Goal: Task Accomplishment & Management: Use online tool/utility

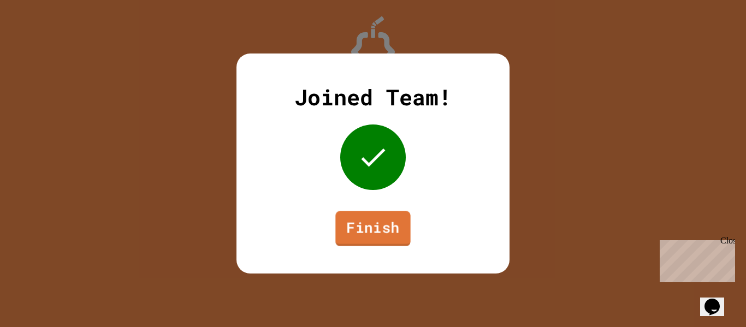
click at [381, 221] on link "Finish" at bounding box center [372, 228] width 75 height 35
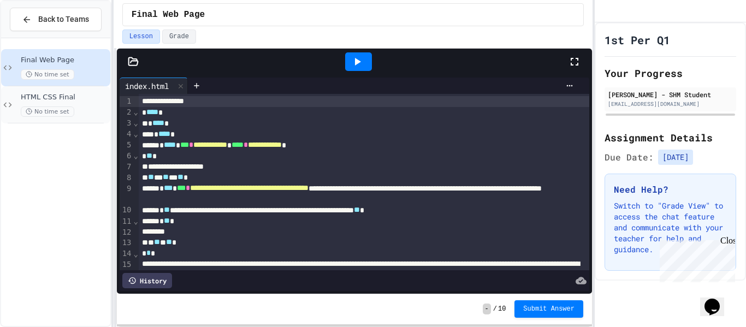
click at [78, 97] on span "HTML CSS Final" at bounding box center [64, 97] width 87 height 9
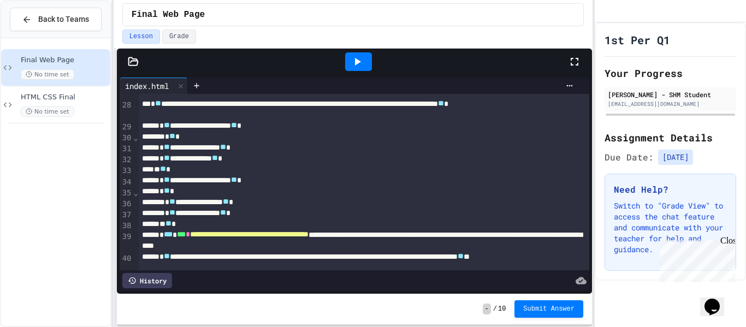
scroll to position [515, 0]
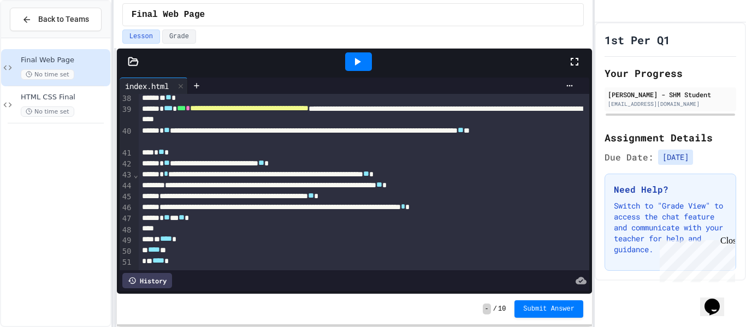
click at [354, 62] on icon at bounding box center [357, 61] width 13 height 13
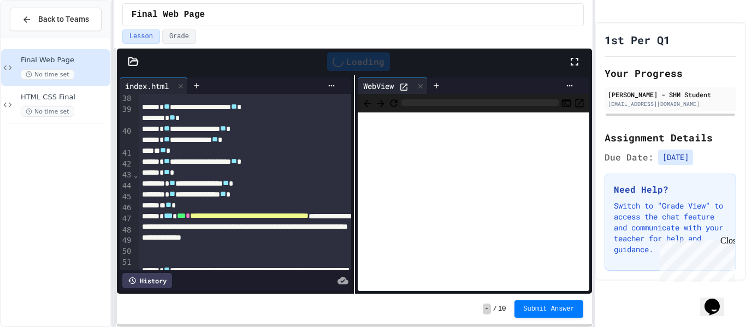
scroll to position [623, 0]
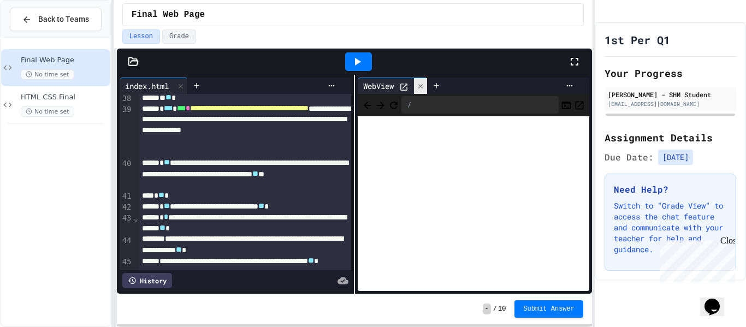
click at [424, 86] on icon at bounding box center [421, 86] width 8 height 8
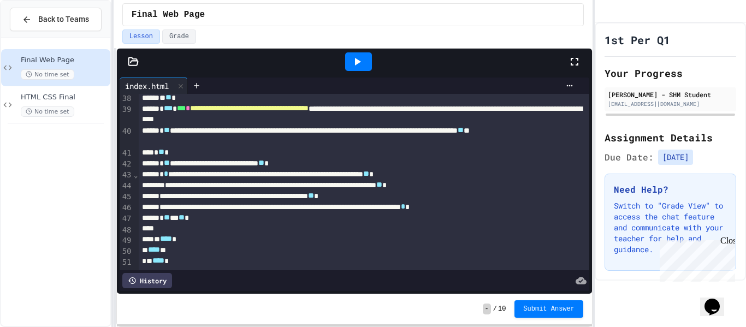
scroll to position [0, 0]
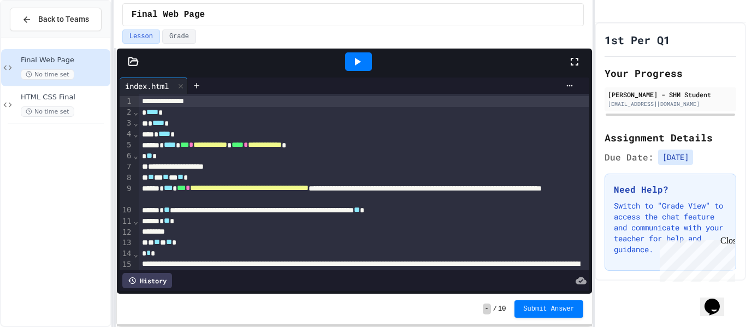
click at [351, 60] on icon at bounding box center [357, 61] width 13 height 13
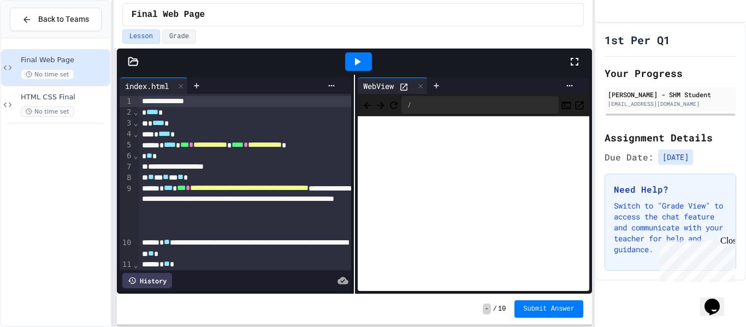
click at [405, 88] on icon at bounding box center [403, 86] width 9 height 9
click at [201, 90] on div at bounding box center [196, 86] width 17 height 16
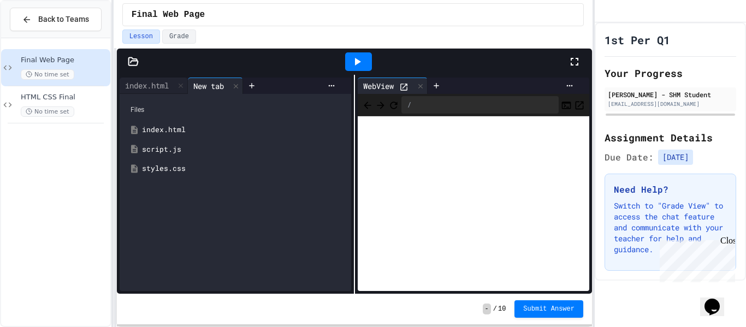
click at [206, 174] on div "styles.css" at bounding box center [235, 169] width 221 height 20
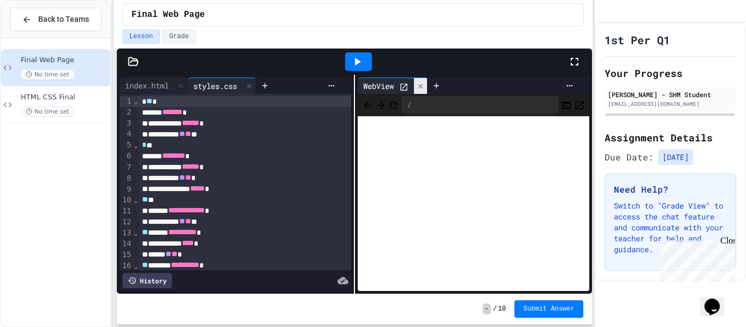
click at [420, 90] on div at bounding box center [420, 86] width 13 height 16
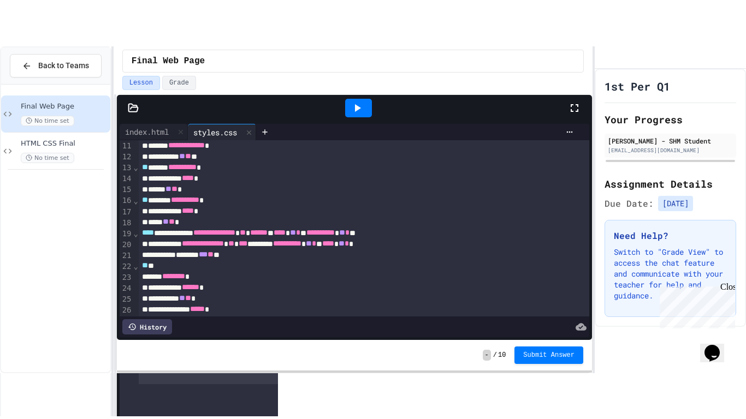
scroll to position [135, 0]
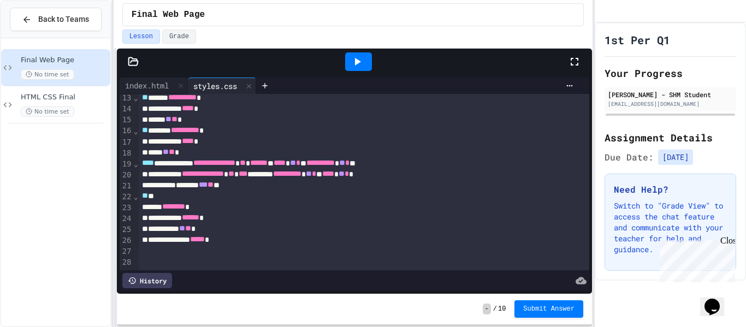
click at [357, 197] on div "** *" at bounding box center [364, 196] width 451 height 11
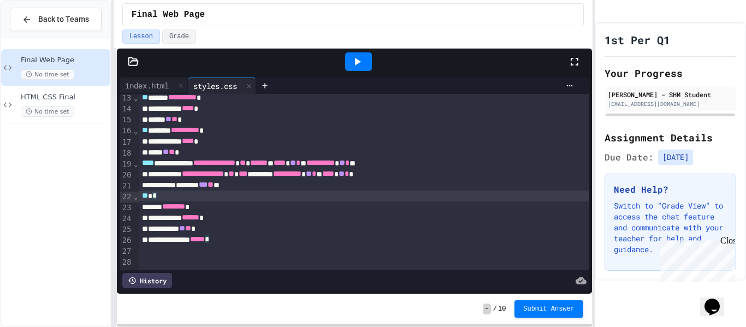
click at [354, 57] on icon at bounding box center [357, 61] width 13 height 13
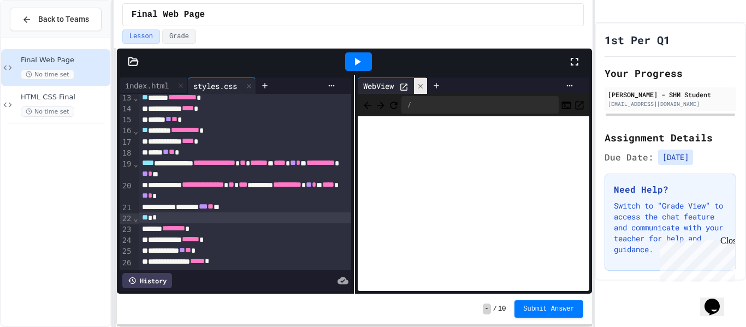
click at [424, 85] on icon at bounding box center [421, 86] width 8 height 8
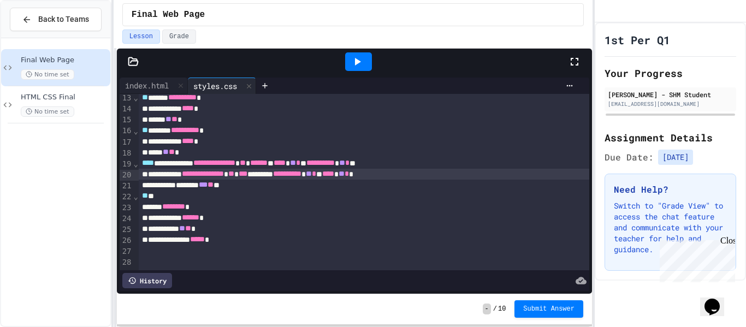
click at [334, 175] on div "**********" at bounding box center [364, 174] width 451 height 11
click at [359, 62] on icon at bounding box center [358, 62] width 6 height 8
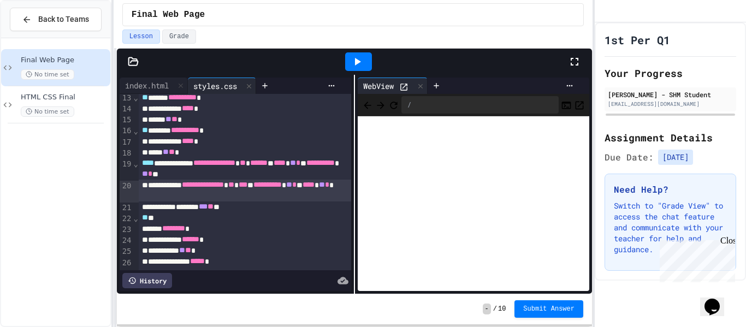
click at [572, 55] on icon at bounding box center [574, 61] width 13 height 13
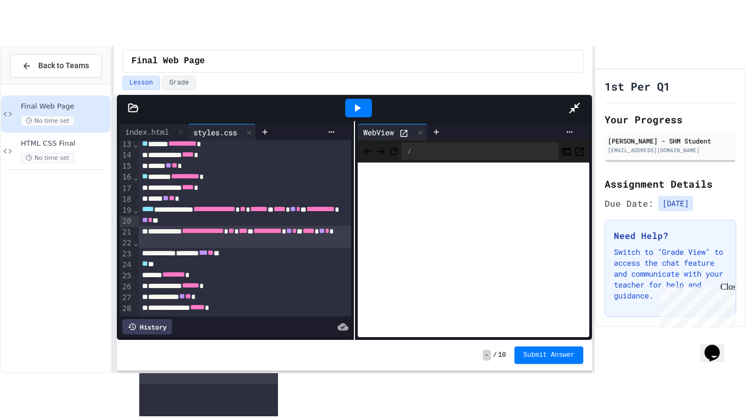
scroll to position [0, 0]
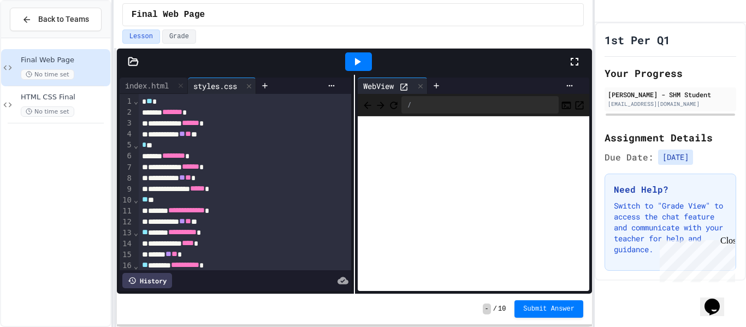
click at [576, 61] on icon at bounding box center [574, 61] width 13 height 13
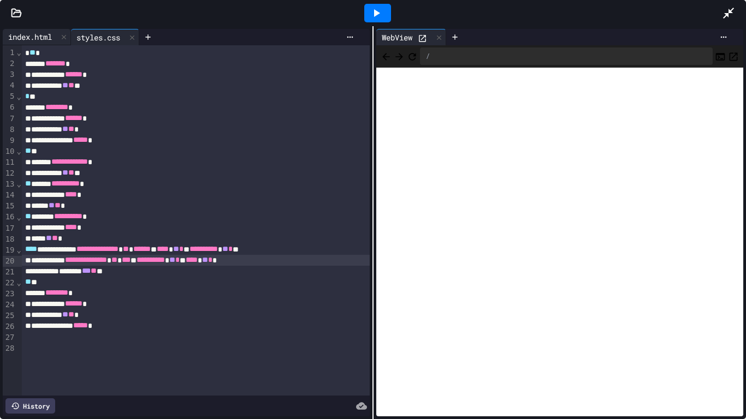
click at [39, 32] on div "index.html" at bounding box center [30, 36] width 55 height 11
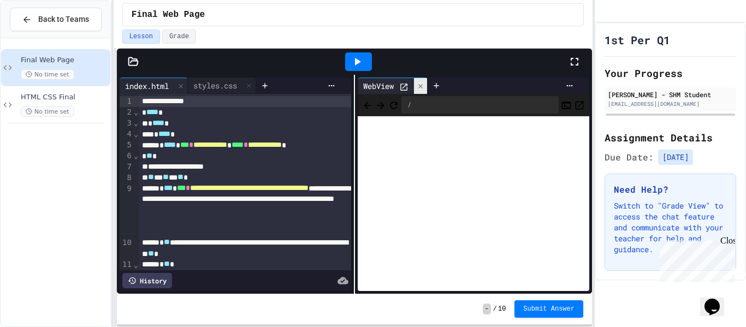
click at [418, 89] on icon at bounding box center [421, 86] width 8 height 8
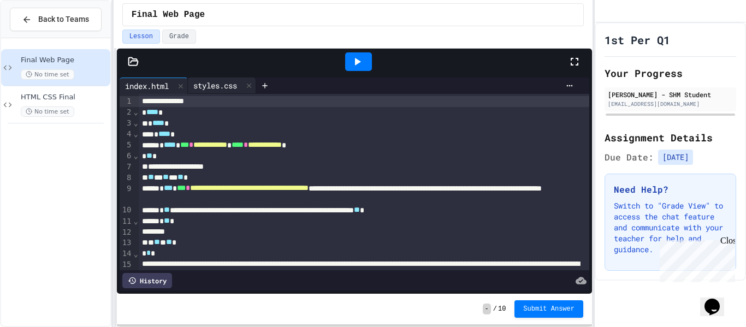
click at [235, 86] on div "styles.css" at bounding box center [215, 85] width 55 height 11
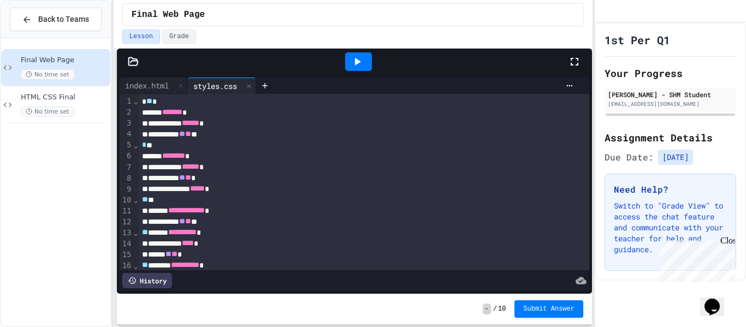
scroll to position [135, 0]
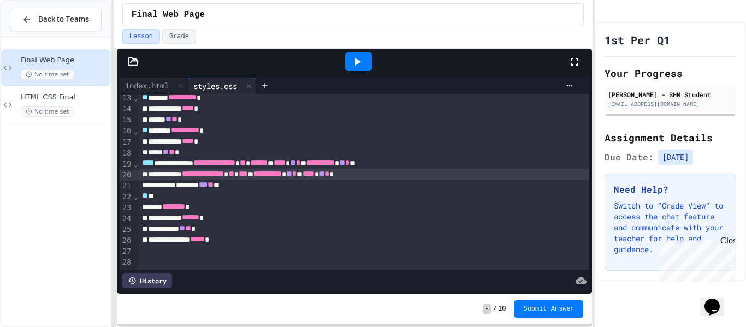
click at [133, 164] on span "⌄" at bounding box center [135, 163] width 5 height 9
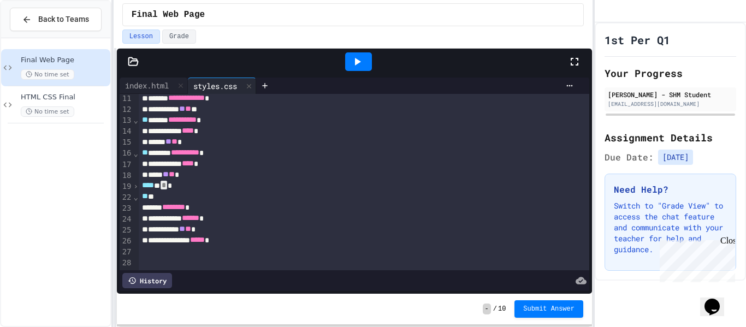
click at [133, 185] on span "›" at bounding box center [135, 186] width 5 height 9
